Goal: Task Accomplishment & Management: Use online tool/utility

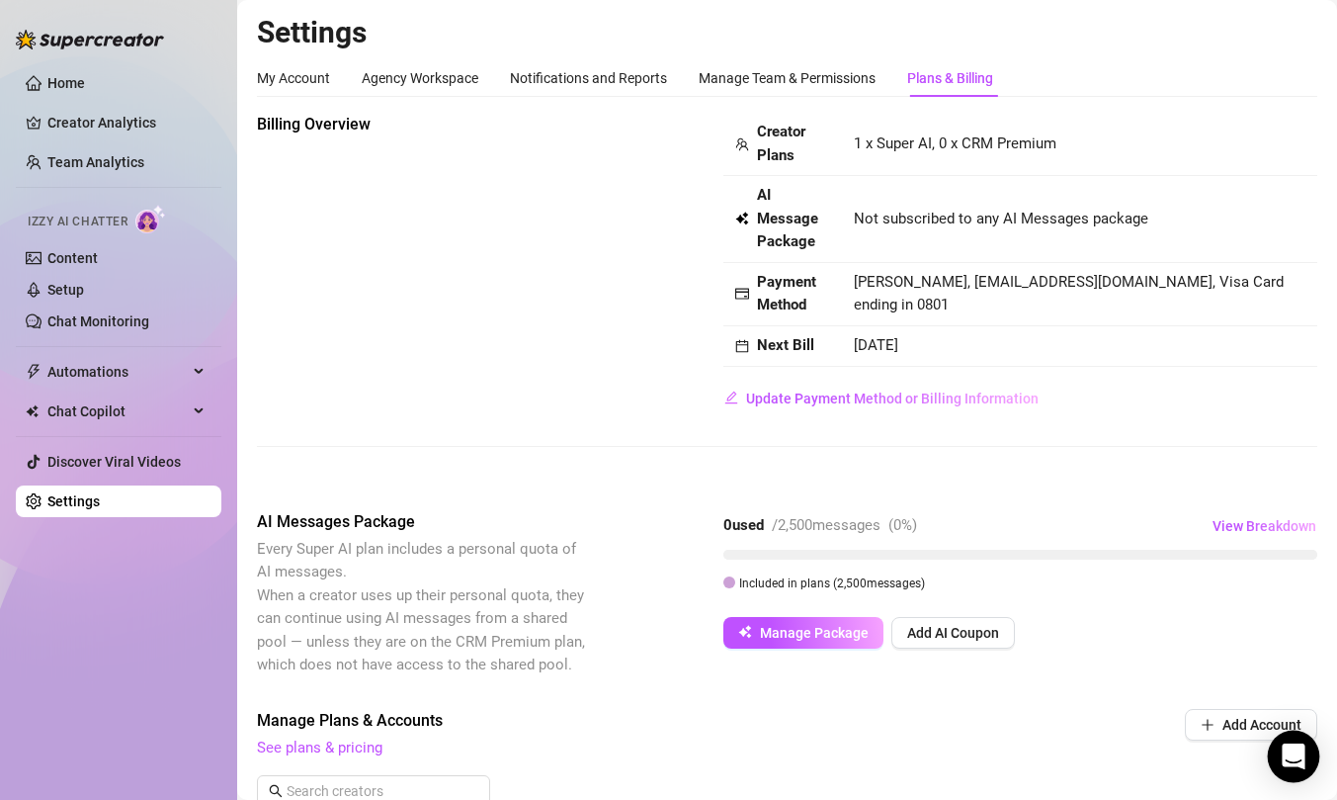
click at [1286, 767] on div "Open Intercom Messenger" at bounding box center [1294, 756] width 52 height 52
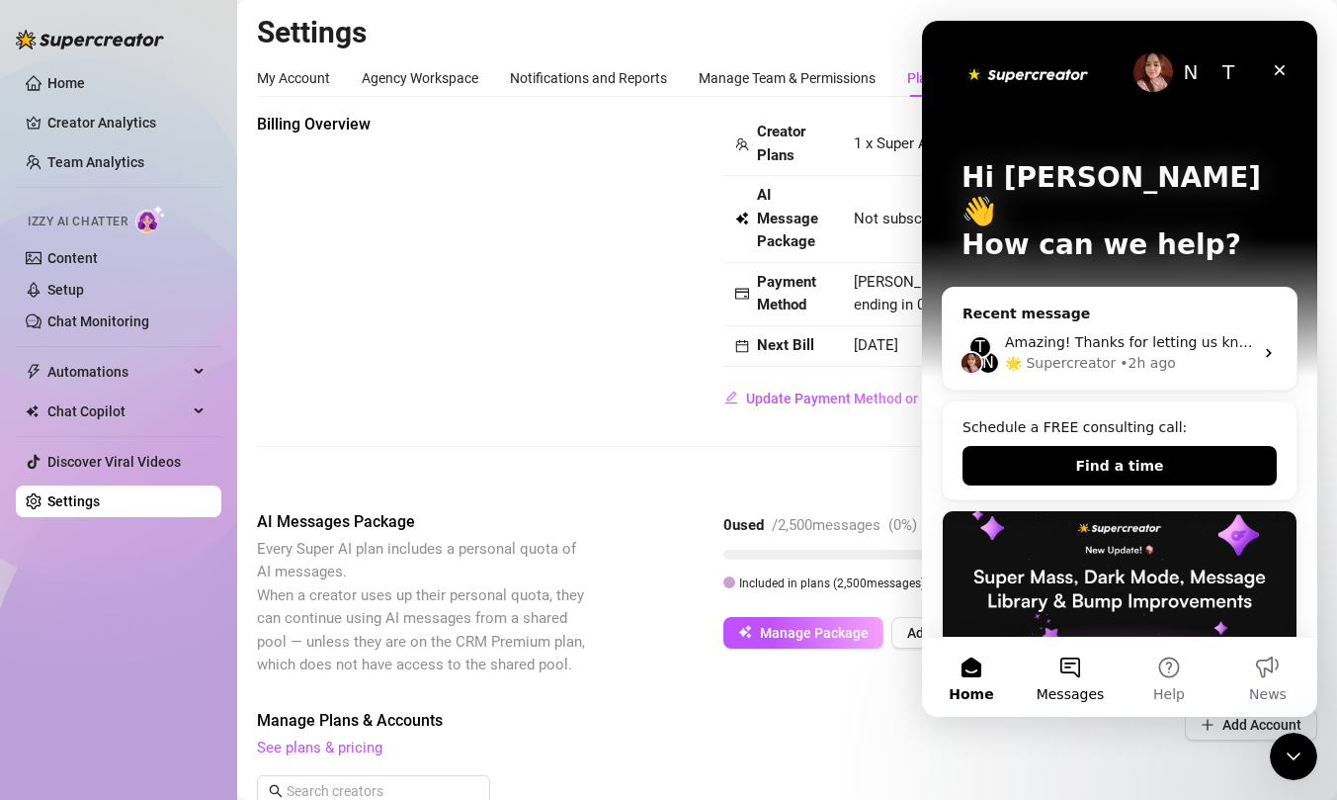
click at [1068, 663] on button "Messages" at bounding box center [1070, 677] width 99 height 79
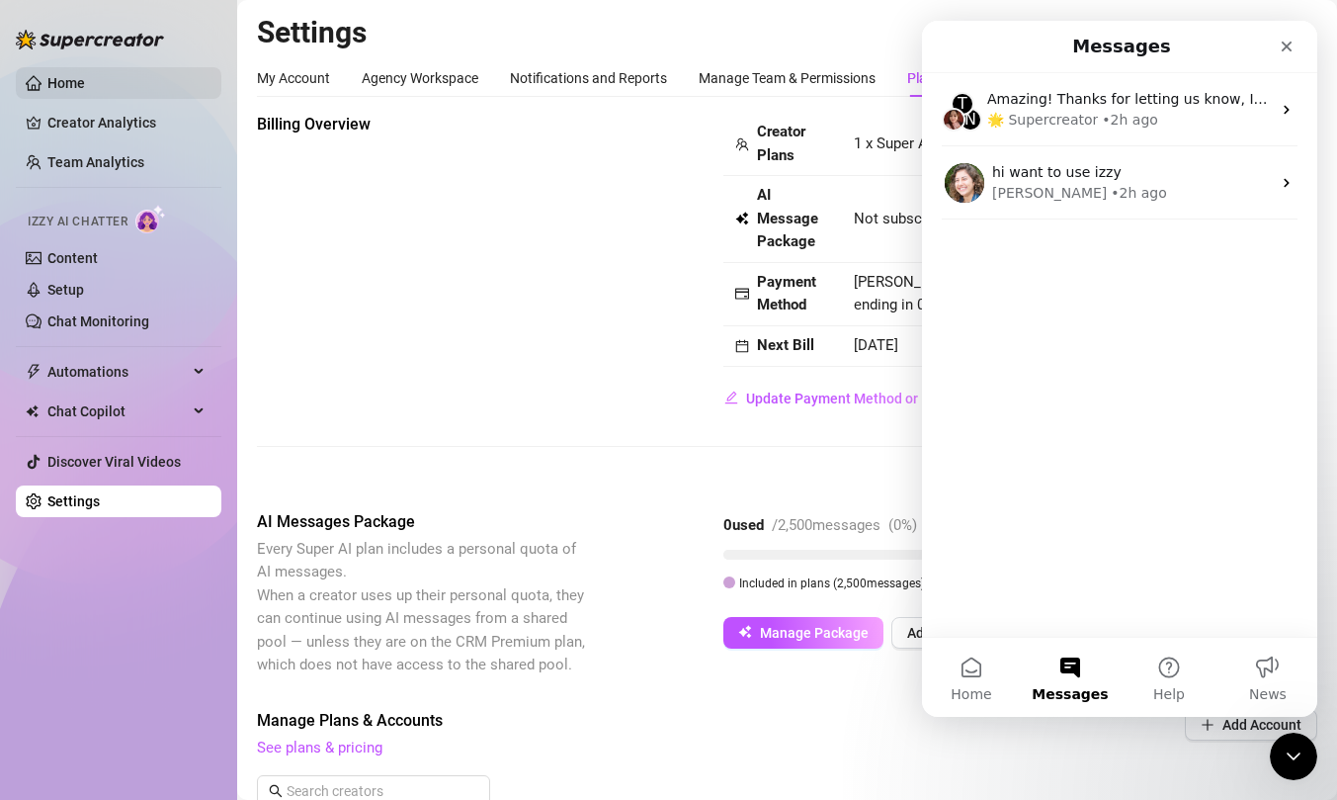
click at [85, 83] on link "Home" at bounding box center [66, 83] width 38 height 16
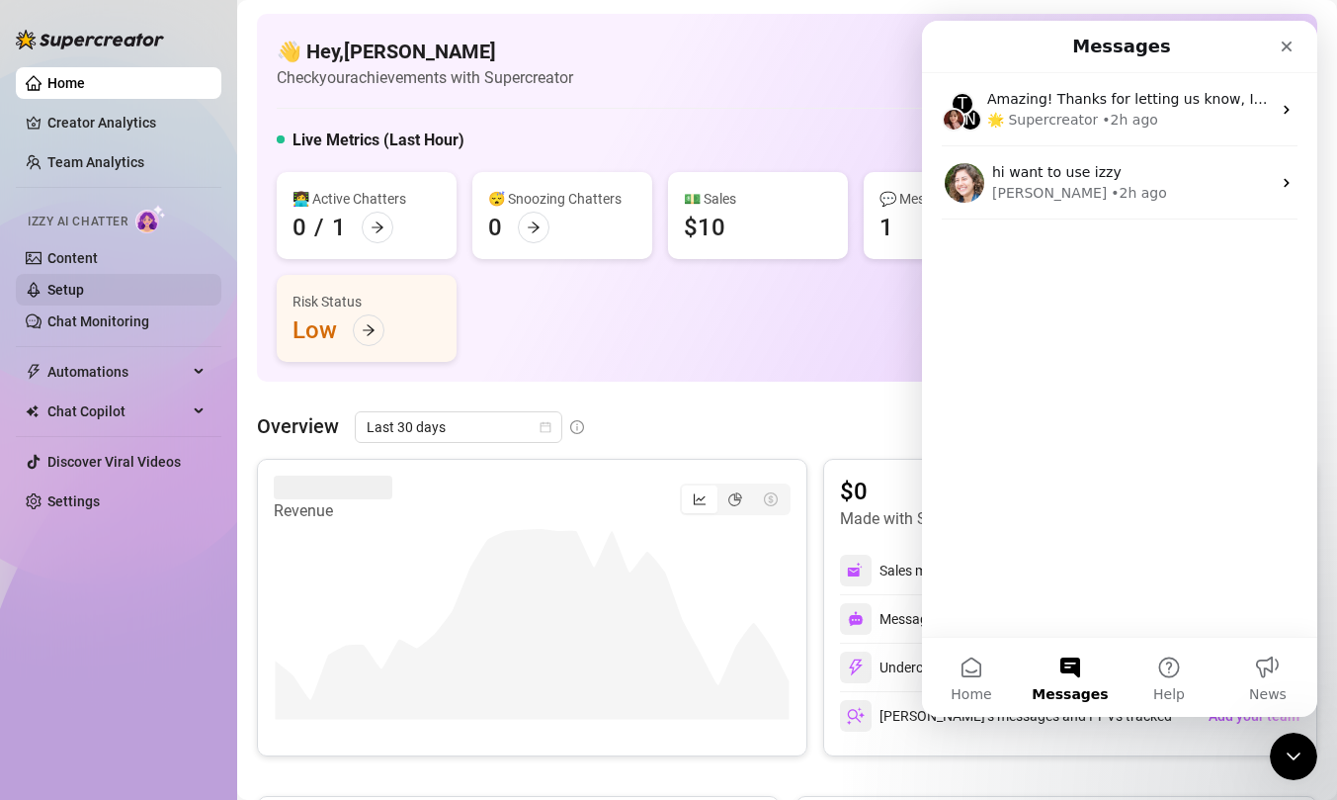
click at [84, 291] on link "Setup" at bounding box center [65, 290] width 37 height 16
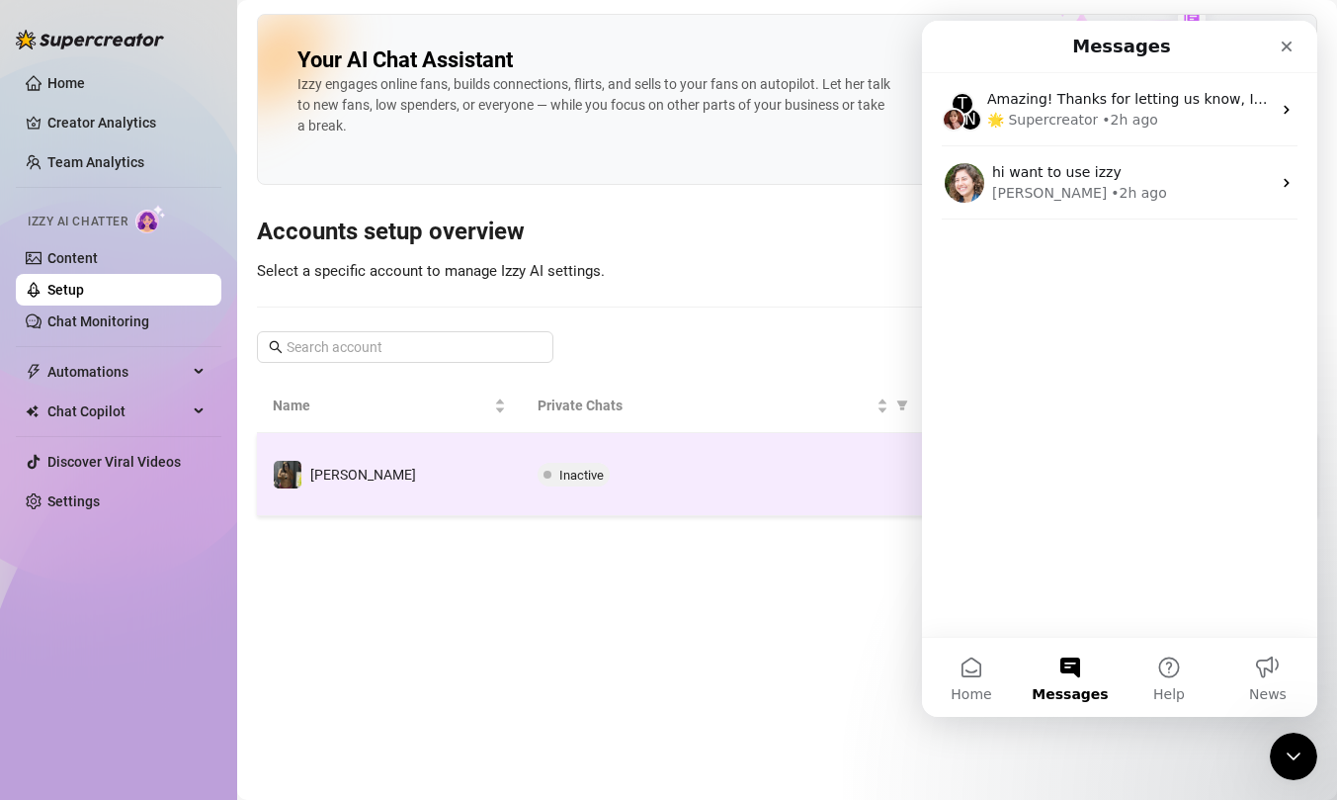
click at [445, 509] on td "[PERSON_NAME]" at bounding box center [389, 474] width 265 height 83
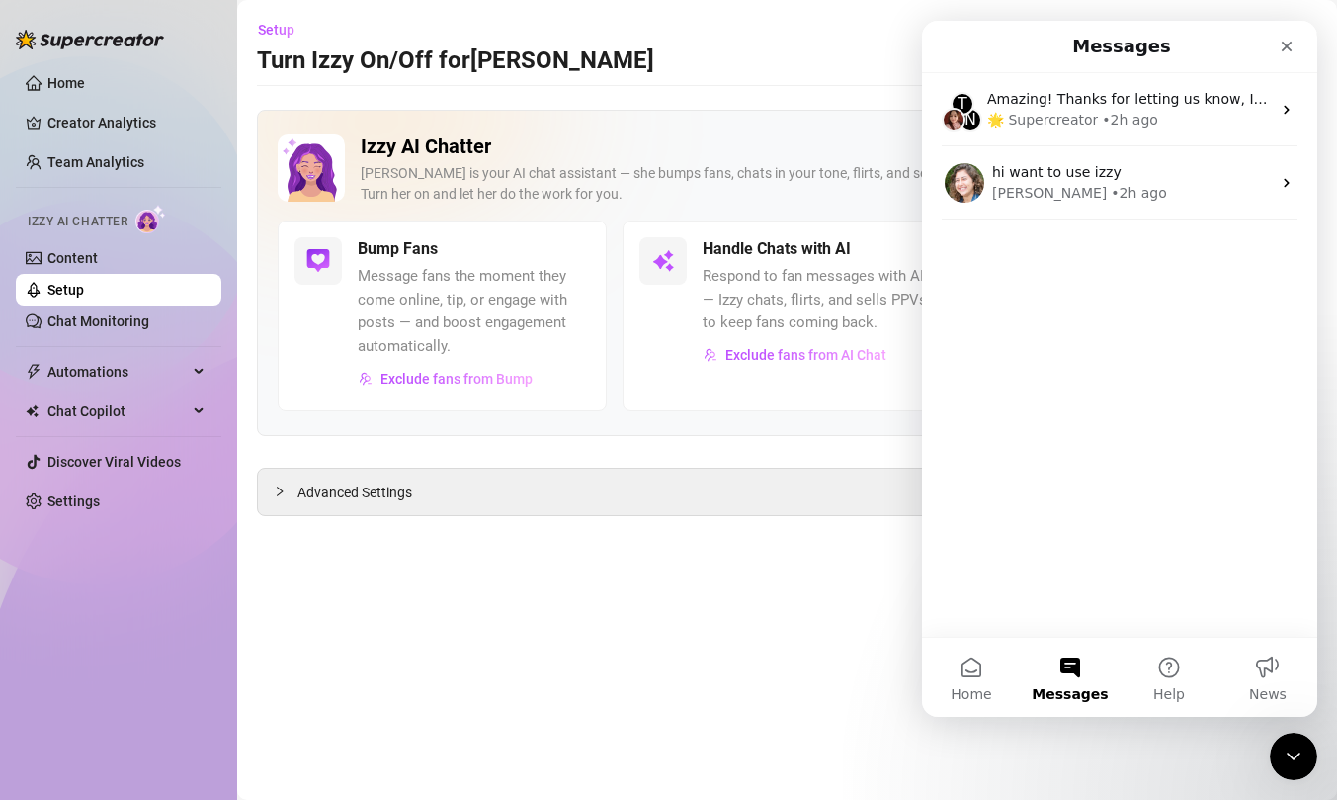
click at [815, 130] on div "Izzy AI Chatter [PERSON_NAME] is your AI chat assistant — she bumps fans, chats…" at bounding box center [787, 273] width 1061 height 326
click at [1285, 44] on icon "Close" at bounding box center [1287, 47] width 11 height 11
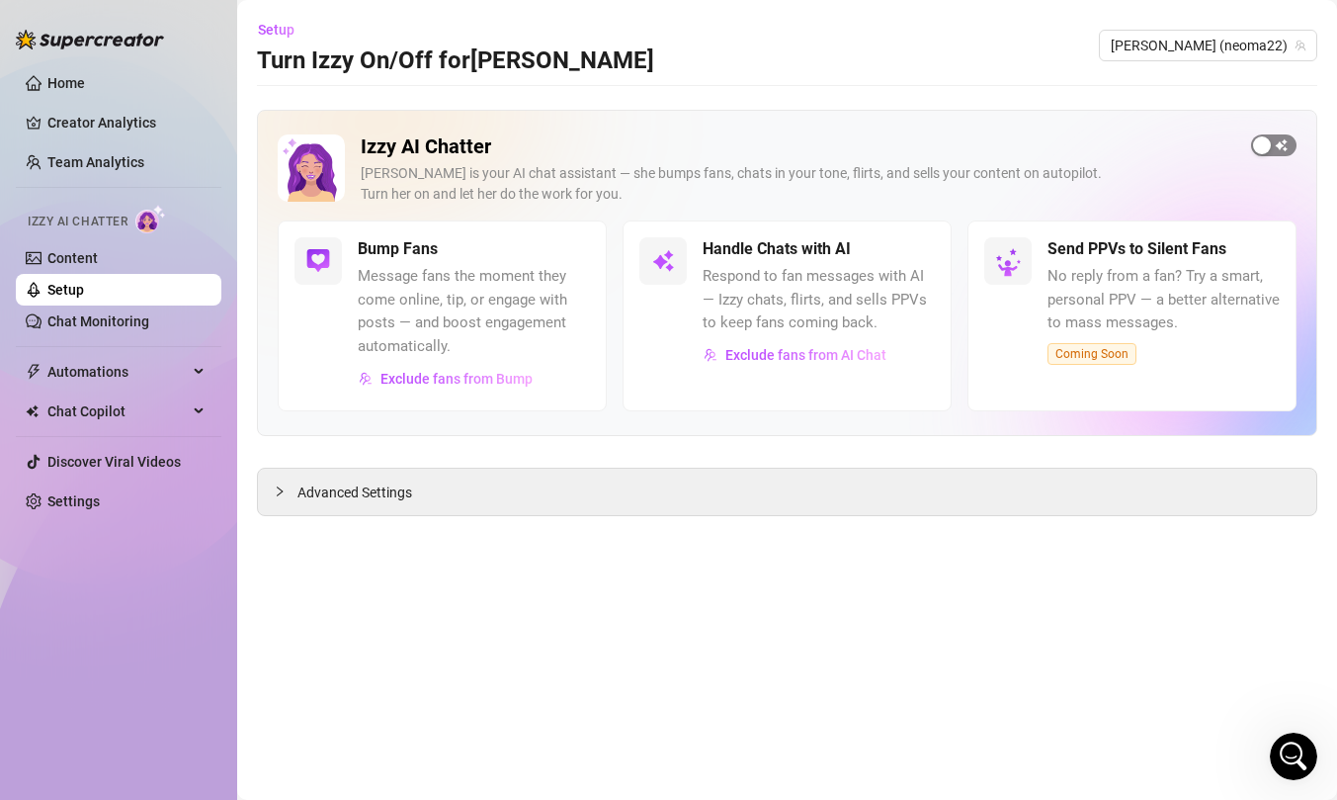
click at [1275, 143] on span "button" at bounding box center [1273, 145] width 45 height 22
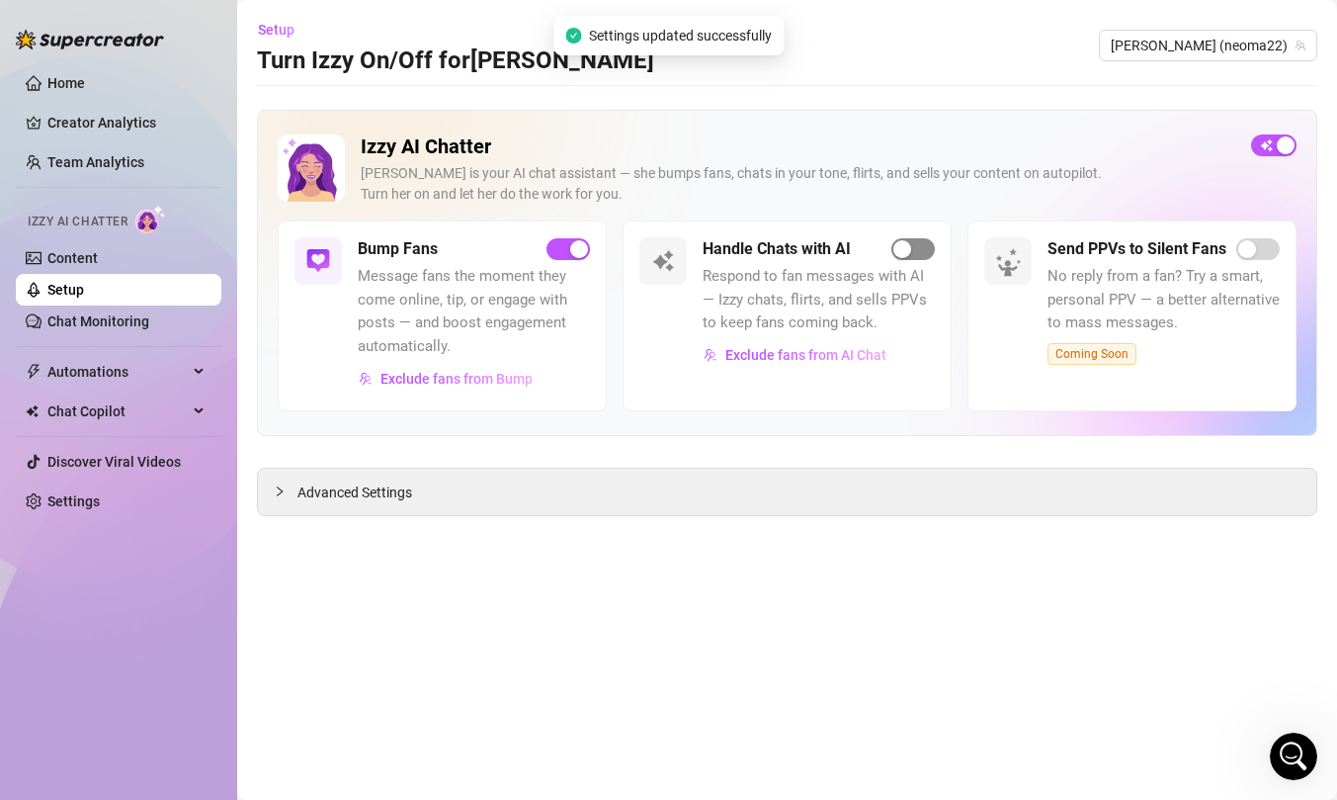
click at [901, 251] on div "button" at bounding box center [903, 249] width 18 height 18
